Goal: Task Accomplishment & Management: Manage account settings

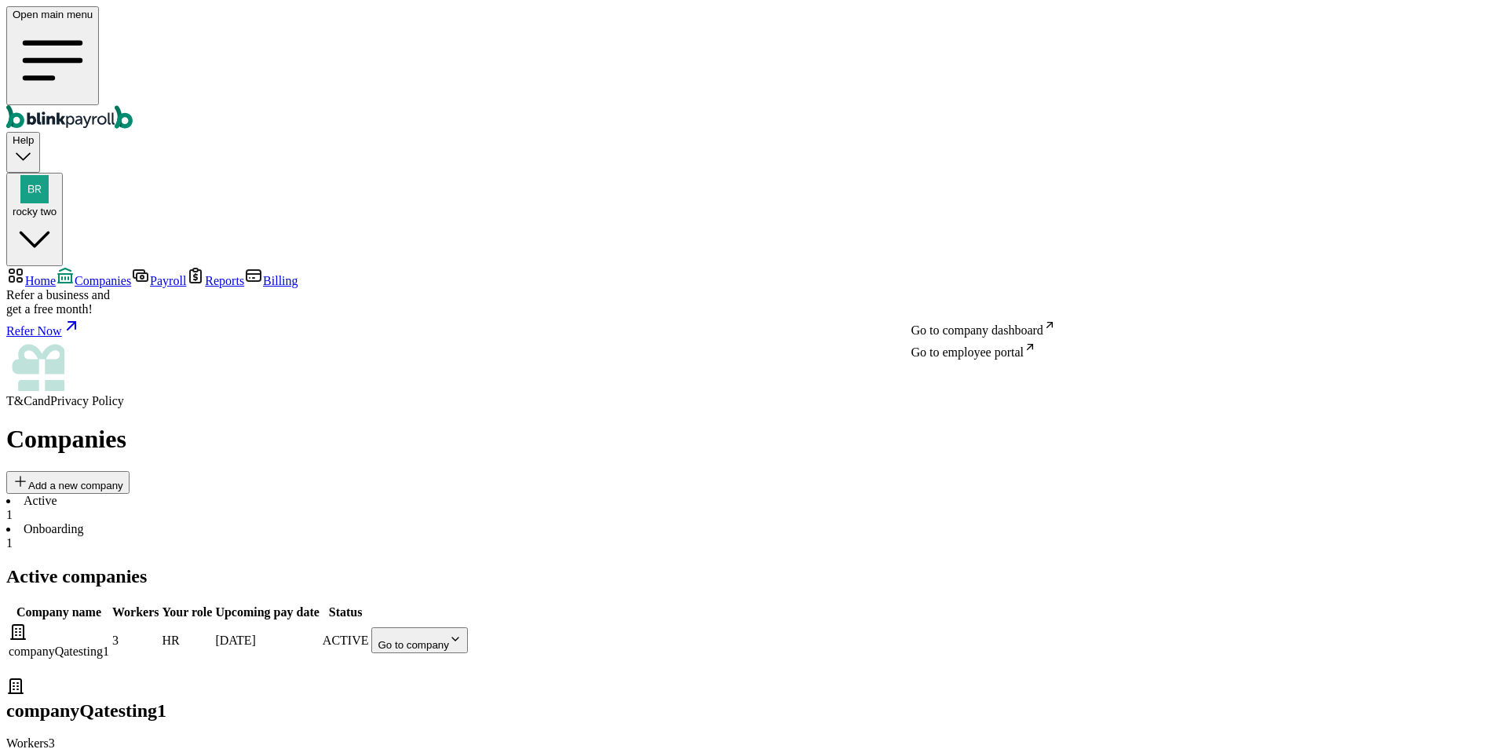
click at [972, 301] on body "Open main menu Help rocky two Home Companies Payroll Reports Billing Refer a bu…" at bounding box center [750, 423] width 1489 height 835
click at [1427, 46] on div "Open main menu Help rocky two" at bounding box center [750, 136] width 1489 height 260
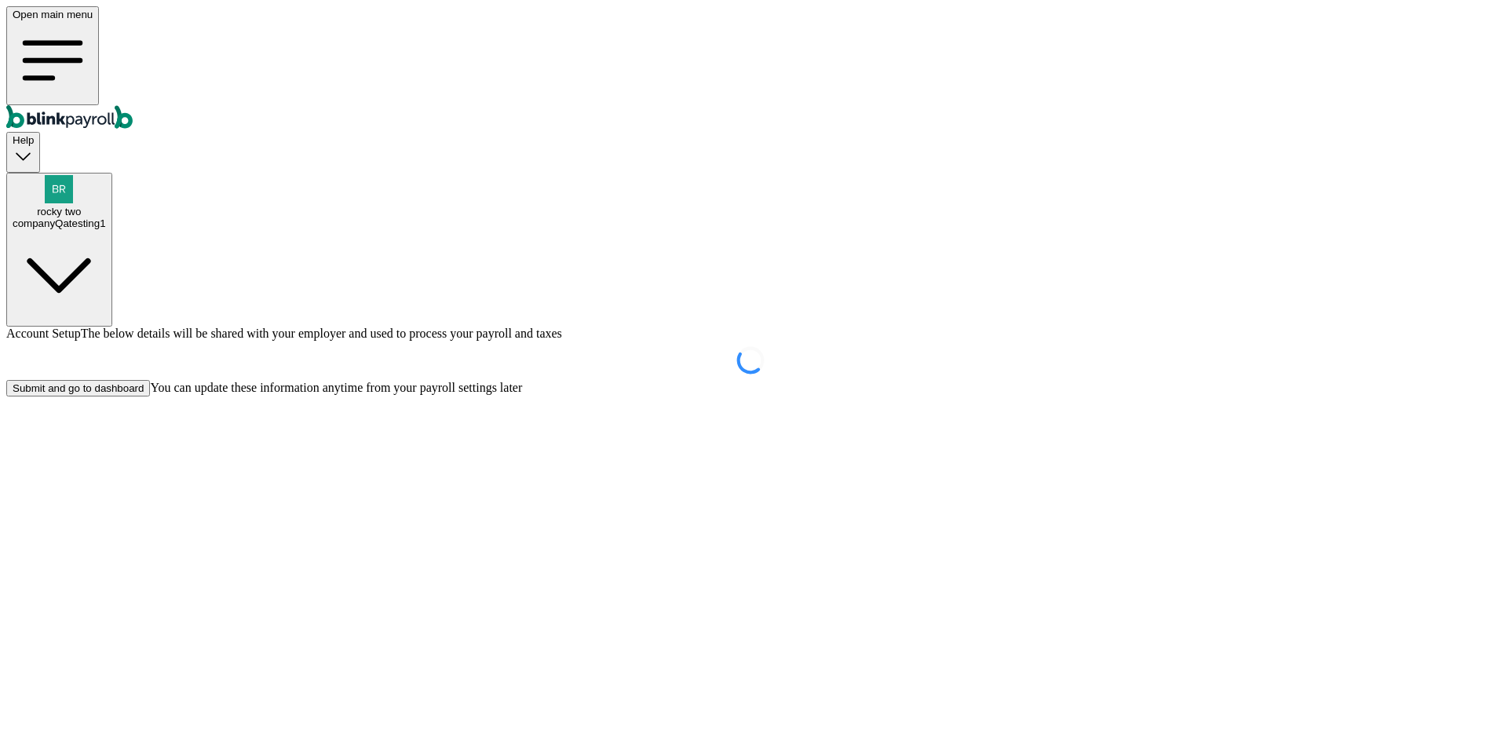
click at [144, 394] on div "Submit and go to dashboard" at bounding box center [78, 388] width 131 height 12
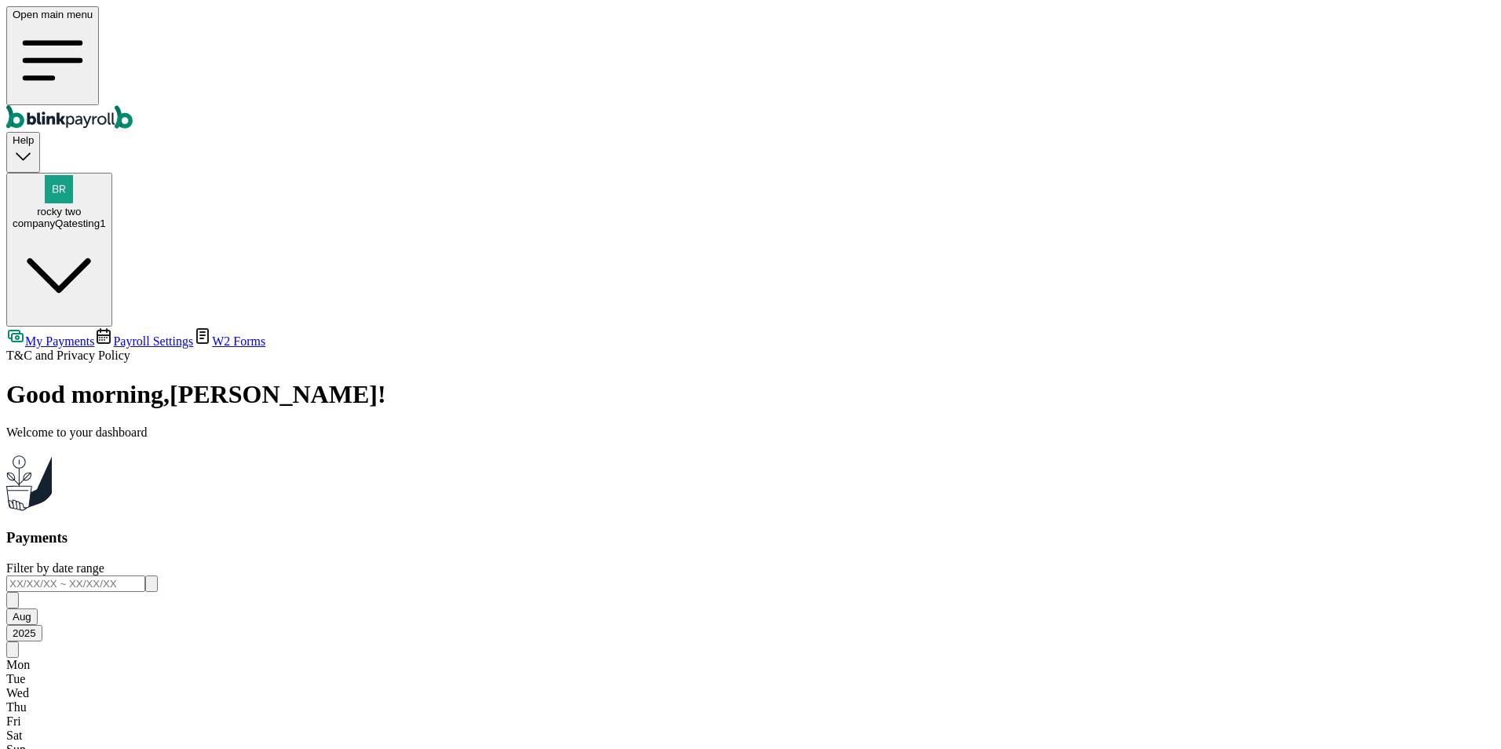
click at [113, 334] on span "Payroll Settings" at bounding box center [153, 340] width 80 height 13
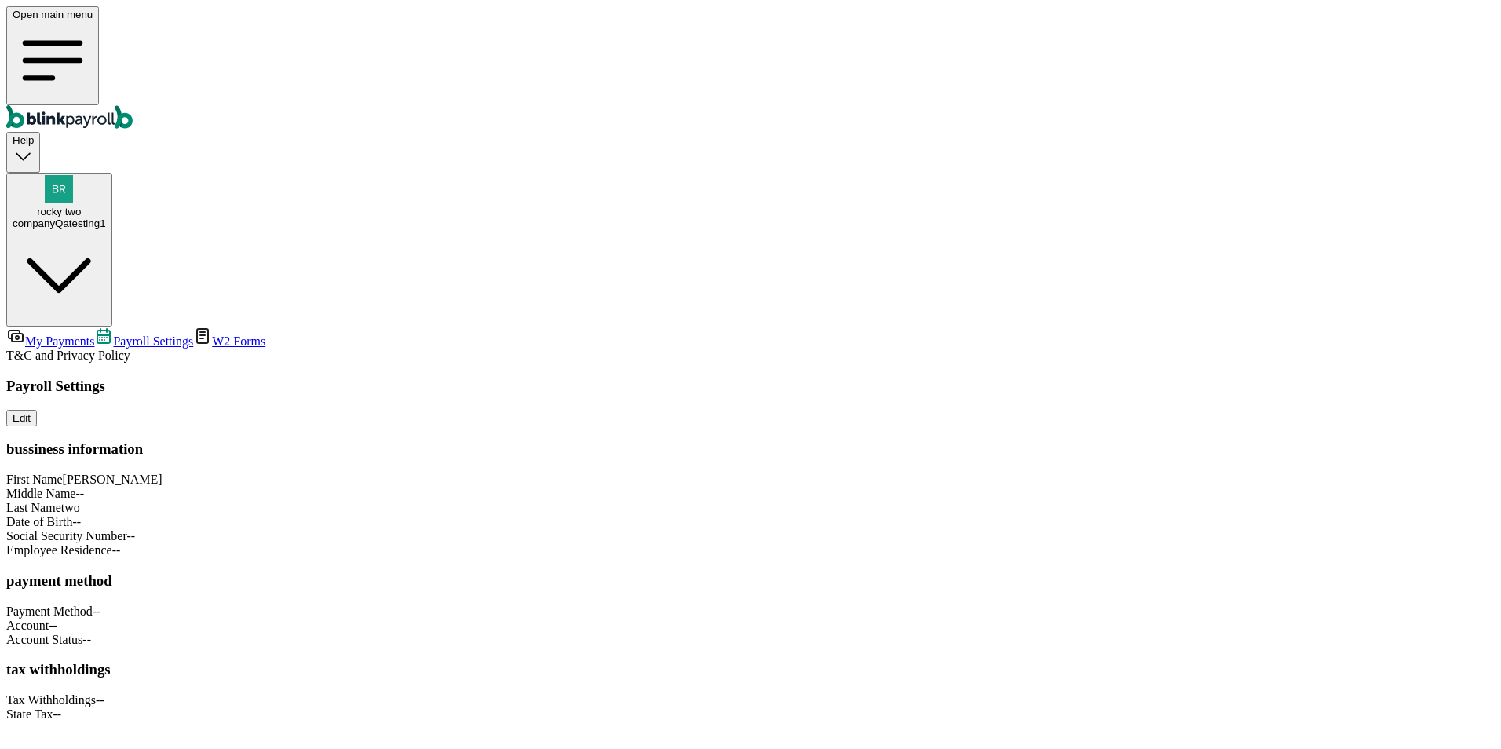
click at [193, 334] on link "W2 Forms" at bounding box center [229, 340] width 72 height 13
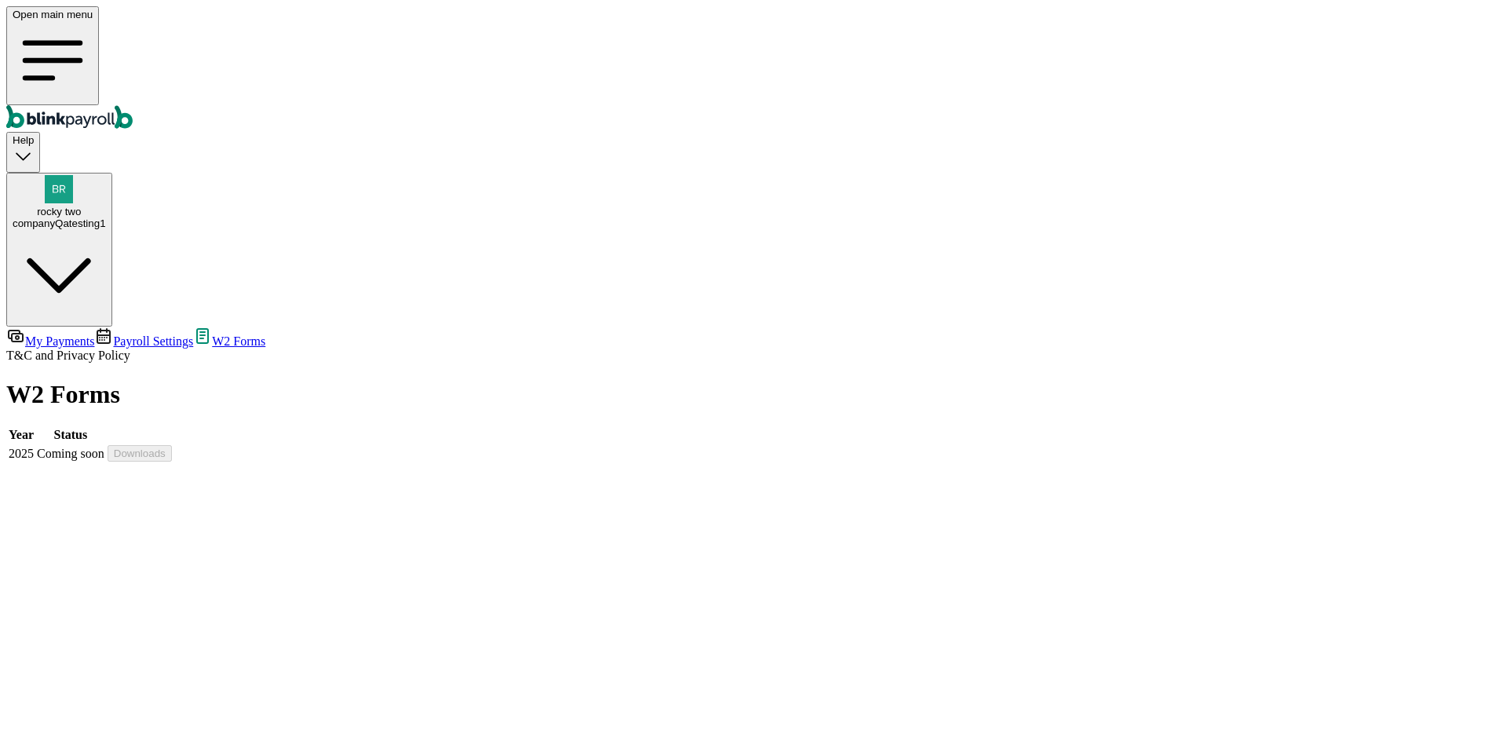
click at [111, 334] on link "Payroll Settings" at bounding box center [143, 340] width 99 height 13
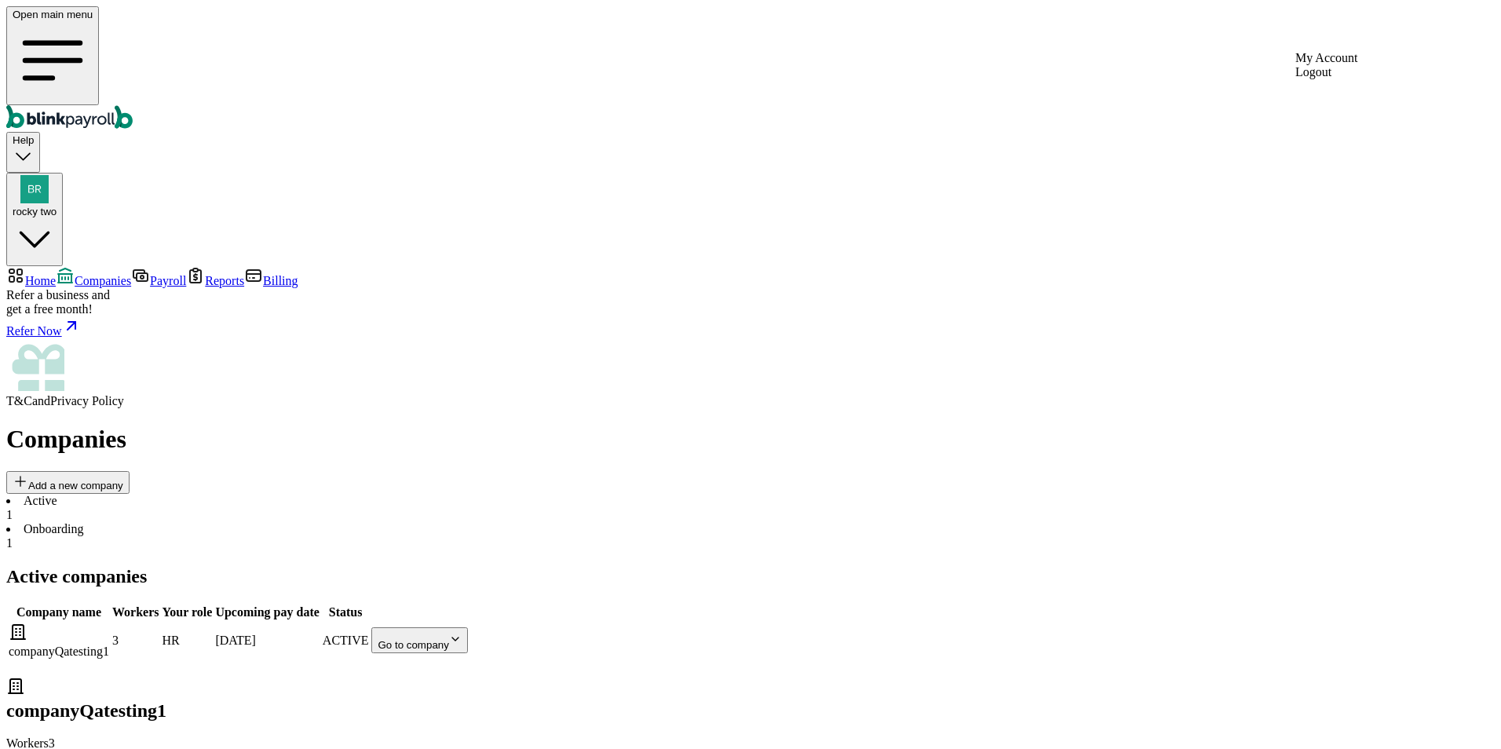
click at [57, 175] on div "rocky two" at bounding box center [35, 196] width 44 height 42
click at [996, 298] on body "Open main menu Help rocky two Home Companies Payroll Reports Billing Refer a bu…" at bounding box center [750, 423] width 1489 height 835
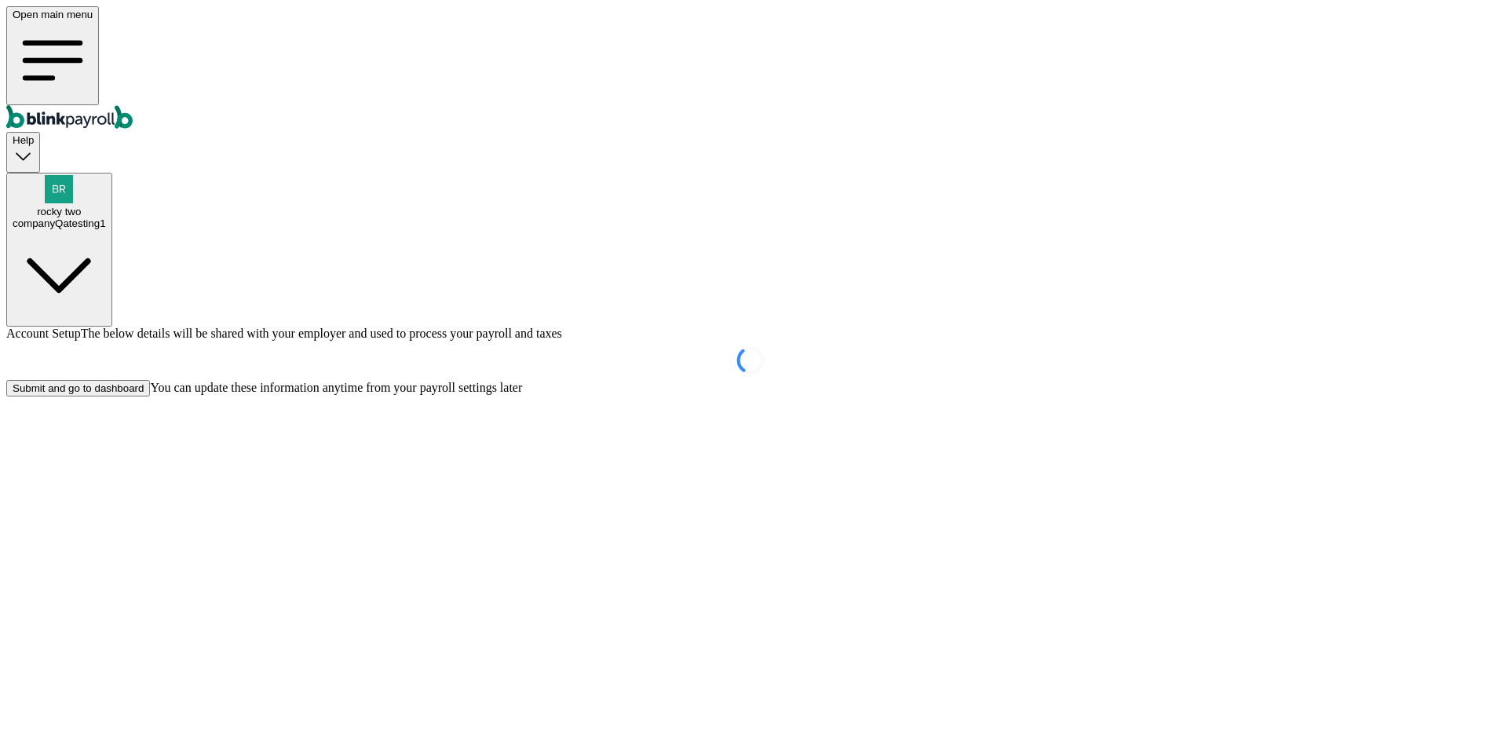
click at [150, 396] on button "Submit and go to dashboard" at bounding box center [78, 388] width 144 height 16
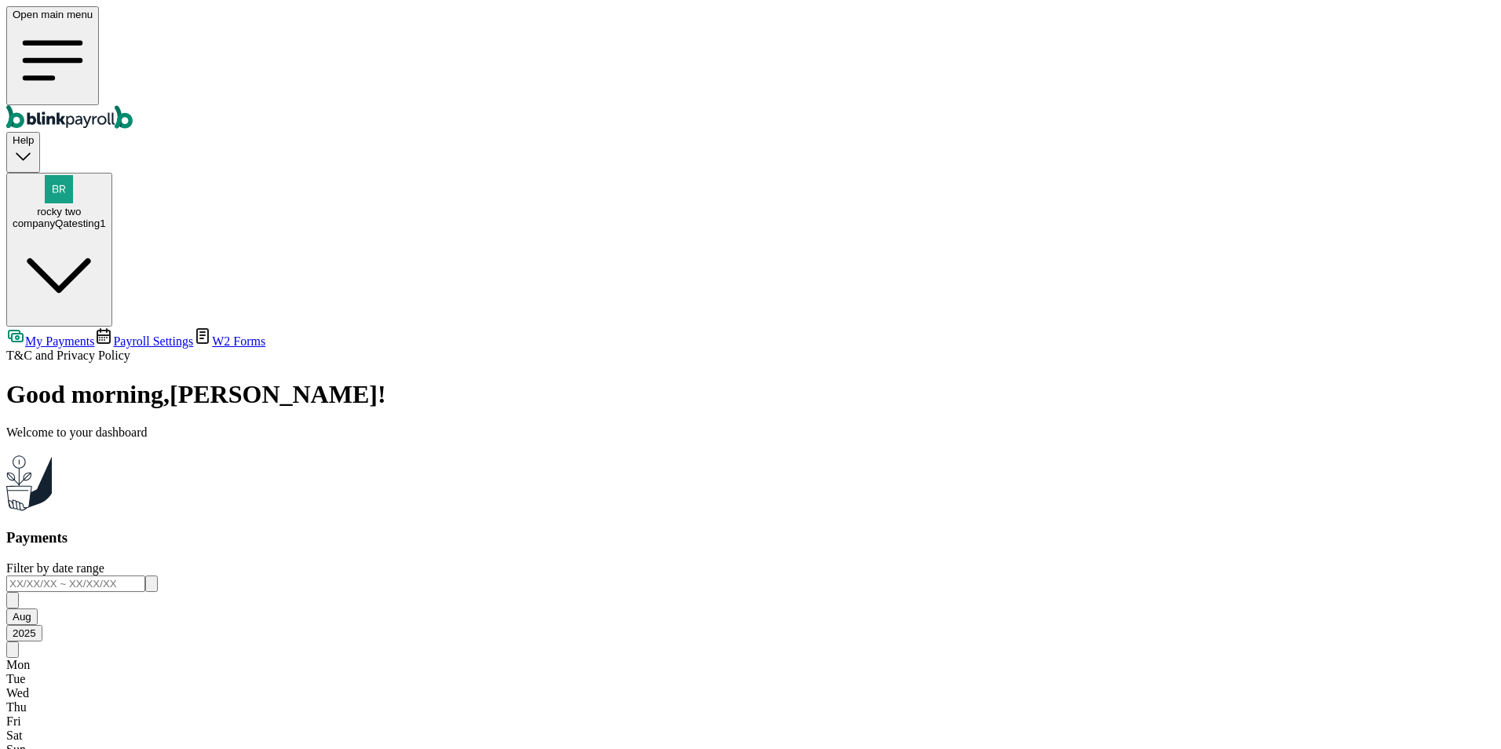
click at [81, 206] on span "rocky two" at bounding box center [59, 212] width 44 height 12
click at [113, 334] on span "Payroll Settings" at bounding box center [153, 340] width 80 height 13
